Goal: Task Accomplishment & Management: Use online tool/utility

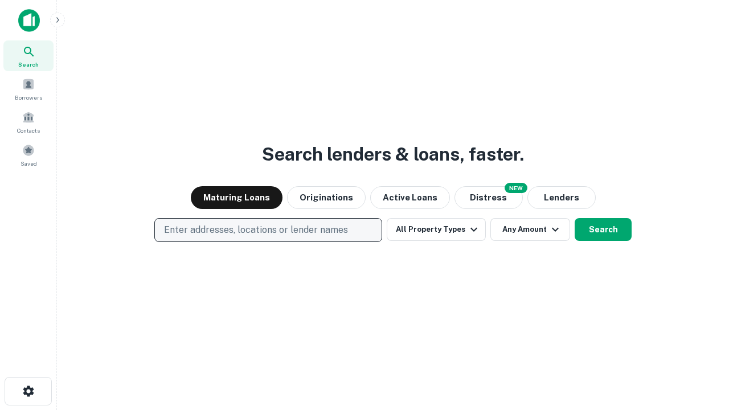
click at [268, 230] on p "Enter addresses, locations or lender names" at bounding box center [256, 230] width 184 height 14
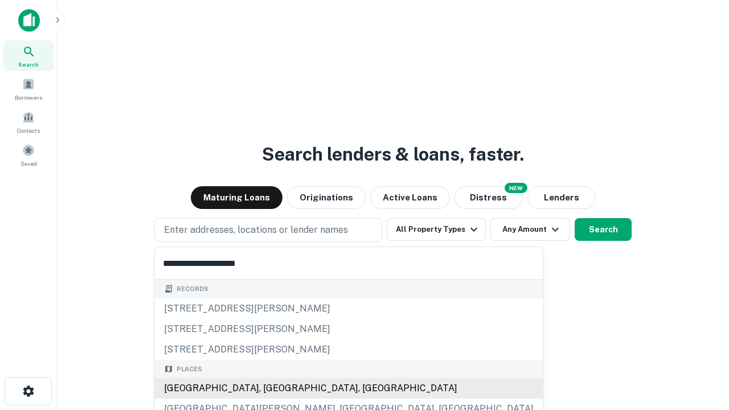
click at [272, 388] on div "[GEOGRAPHIC_DATA], [GEOGRAPHIC_DATA], [GEOGRAPHIC_DATA]" at bounding box center [349, 388] width 388 height 20
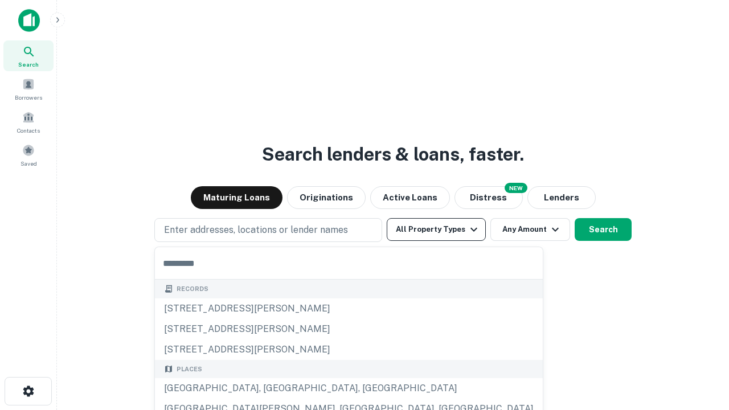
click at [436, 229] on button "All Property Types" at bounding box center [435, 229] width 99 height 23
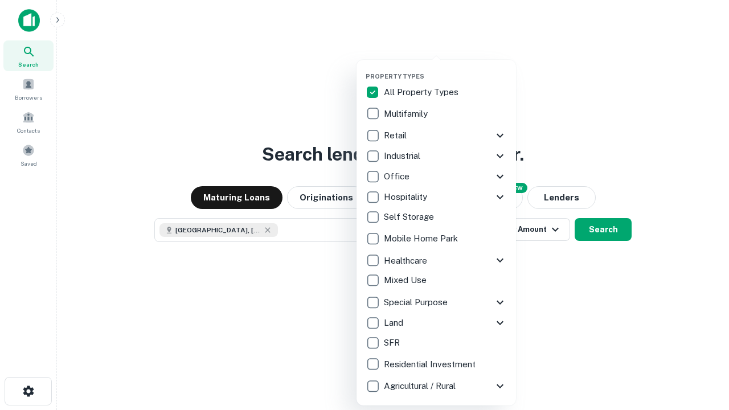
click at [445, 69] on button "button" at bounding box center [444, 69] width 159 height 1
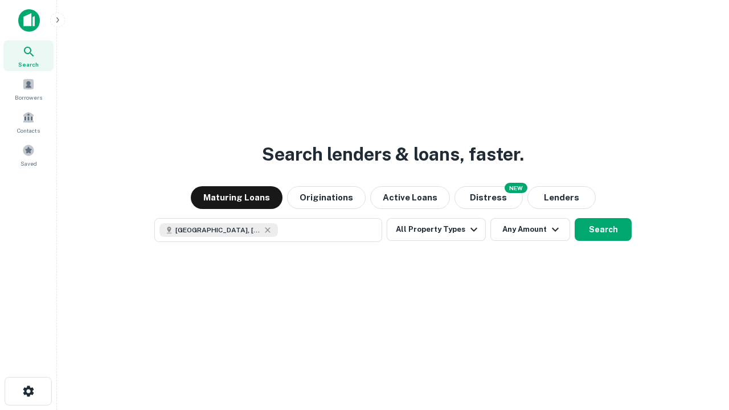
scroll to position [18, 0]
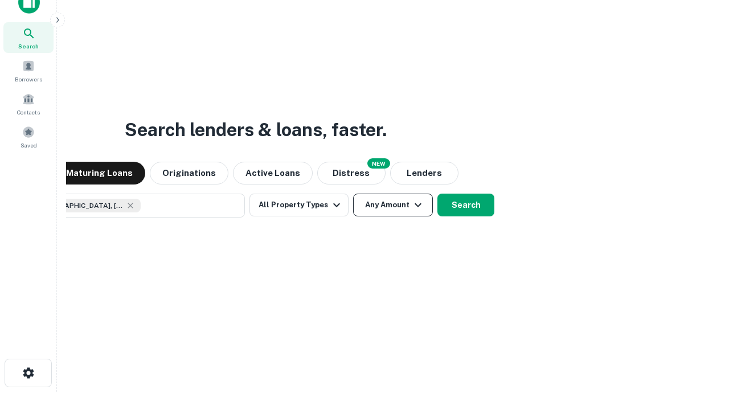
click at [353, 194] on button "Any Amount" at bounding box center [393, 205] width 80 height 23
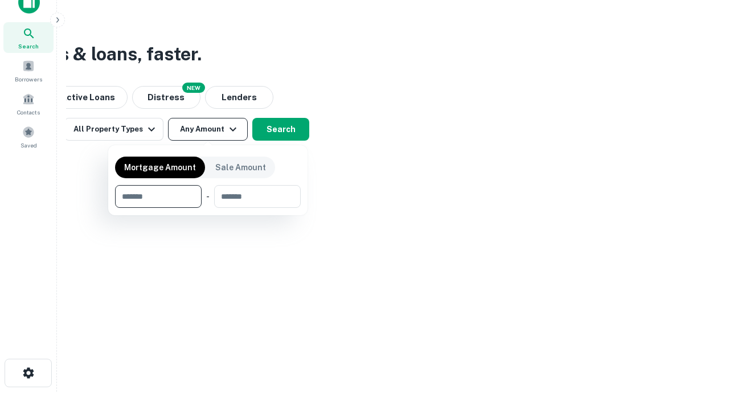
type input "*******"
click at [208, 208] on button "button" at bounding box center [208, 208] width 186 height 1
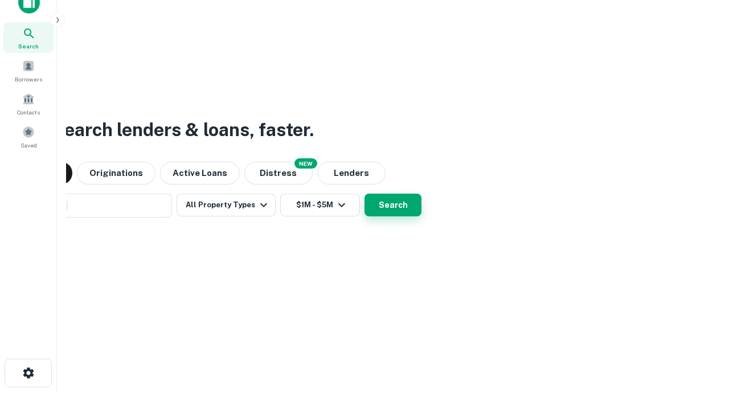
click at [364, 194] on button "Search" at bounding box center [392, 205] width 57 height 23
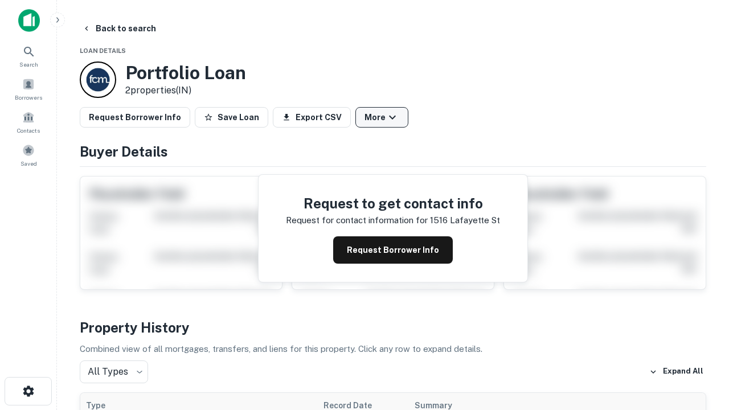
click at [381, 117] on button "More" at bounding box center [381, 117] width 53 height 20
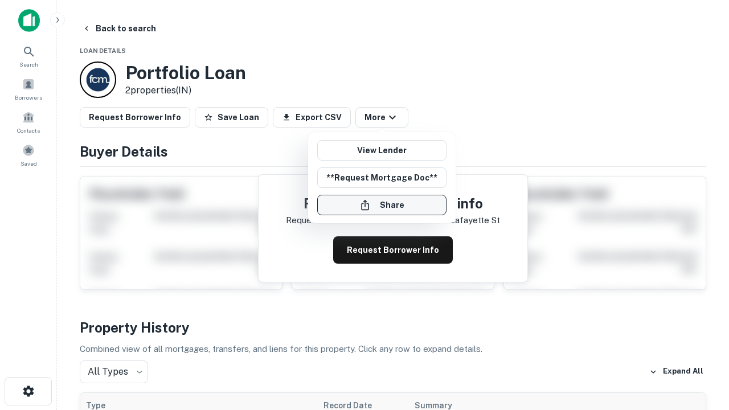
click at [381, 205] on button "Share" at bounding box center [381, 205] width 129 height 20
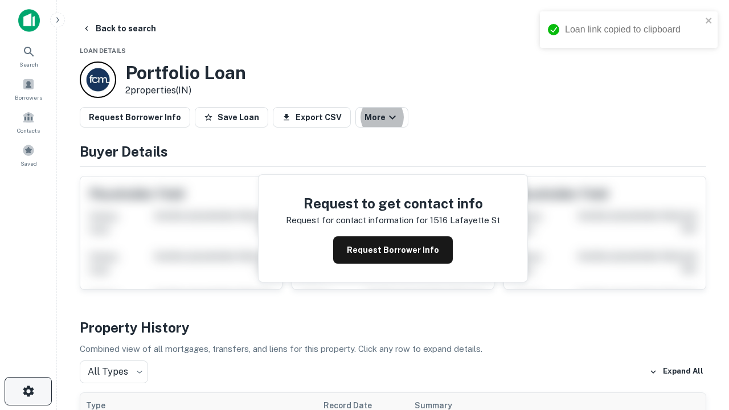
click at [28, 391] on icon "button" at bounding box center [29, 391] width 14 height 14
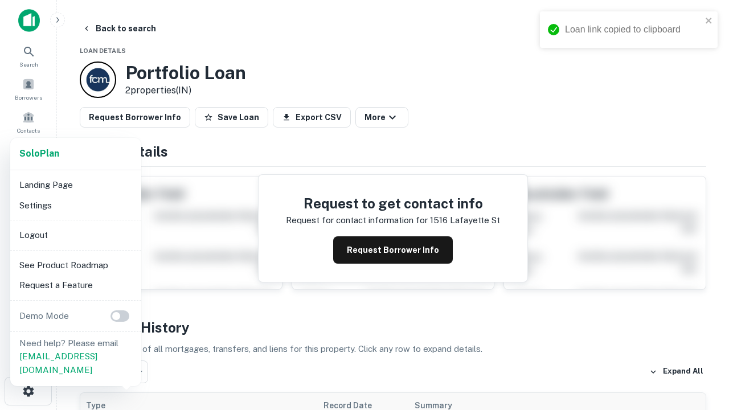
click at [75, 235] on li "Logout" at bounding box center [76, 235] width 122 height 20
